Goal: Navigation & Orientation: Go to known website

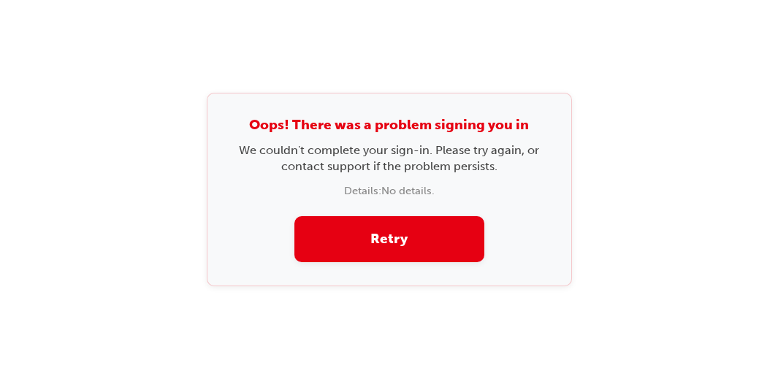
drag, startPoint x: 465, startPoint y: 342, endPoint x: 474, endPoint y: 342, distance: 8.8
click at [466, 342] on div "Oops! There was a problem signing you in We couldn't complete your sign-in. Ple…" at bounding box center [389, 189] width 778 height 379
